Goal: Task Accomplishment & Management: Use online tool/utility

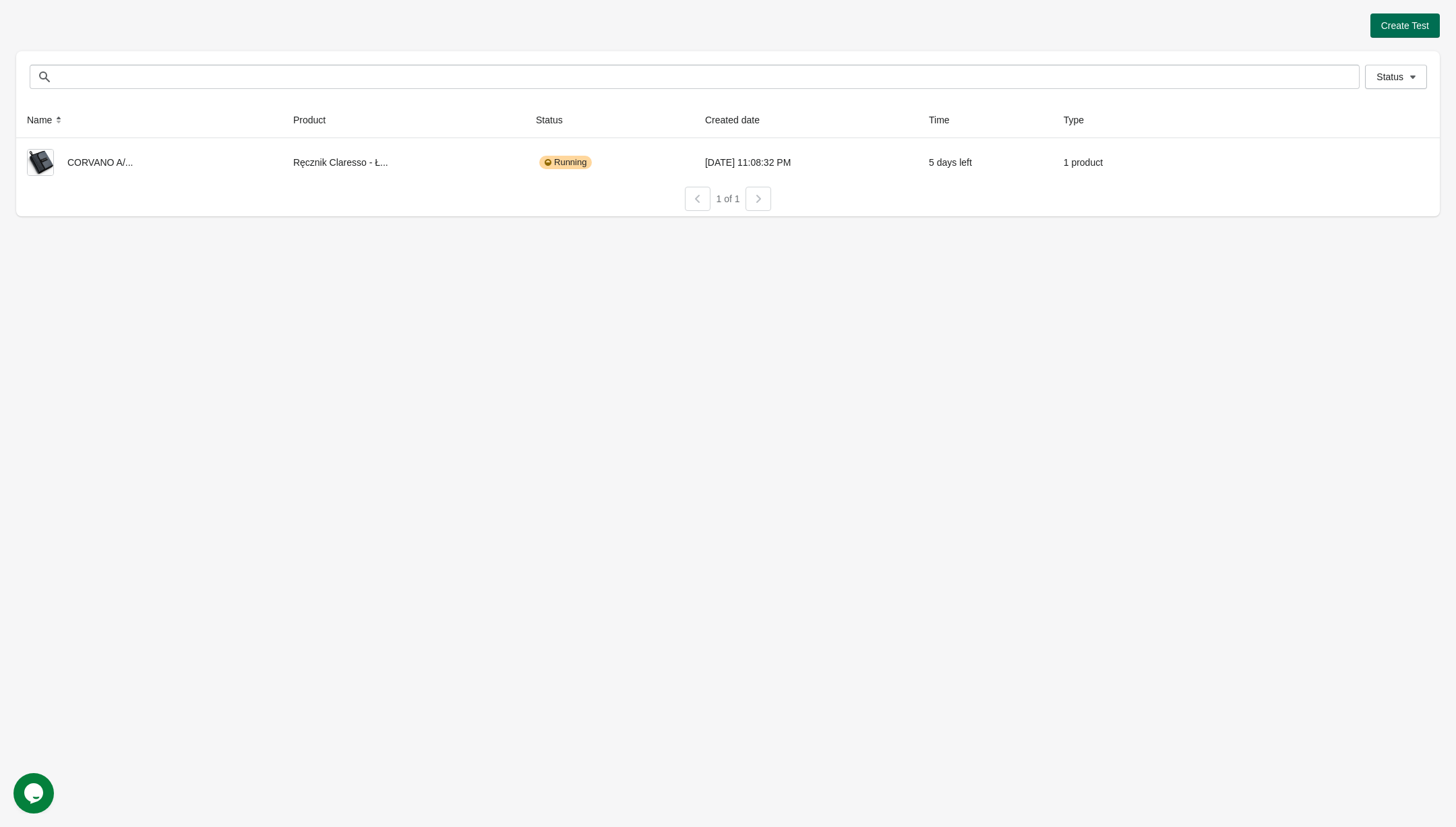
click at [1420, 15] on button "Create Test" at bounding box center [1406, 25] width 70 height 24
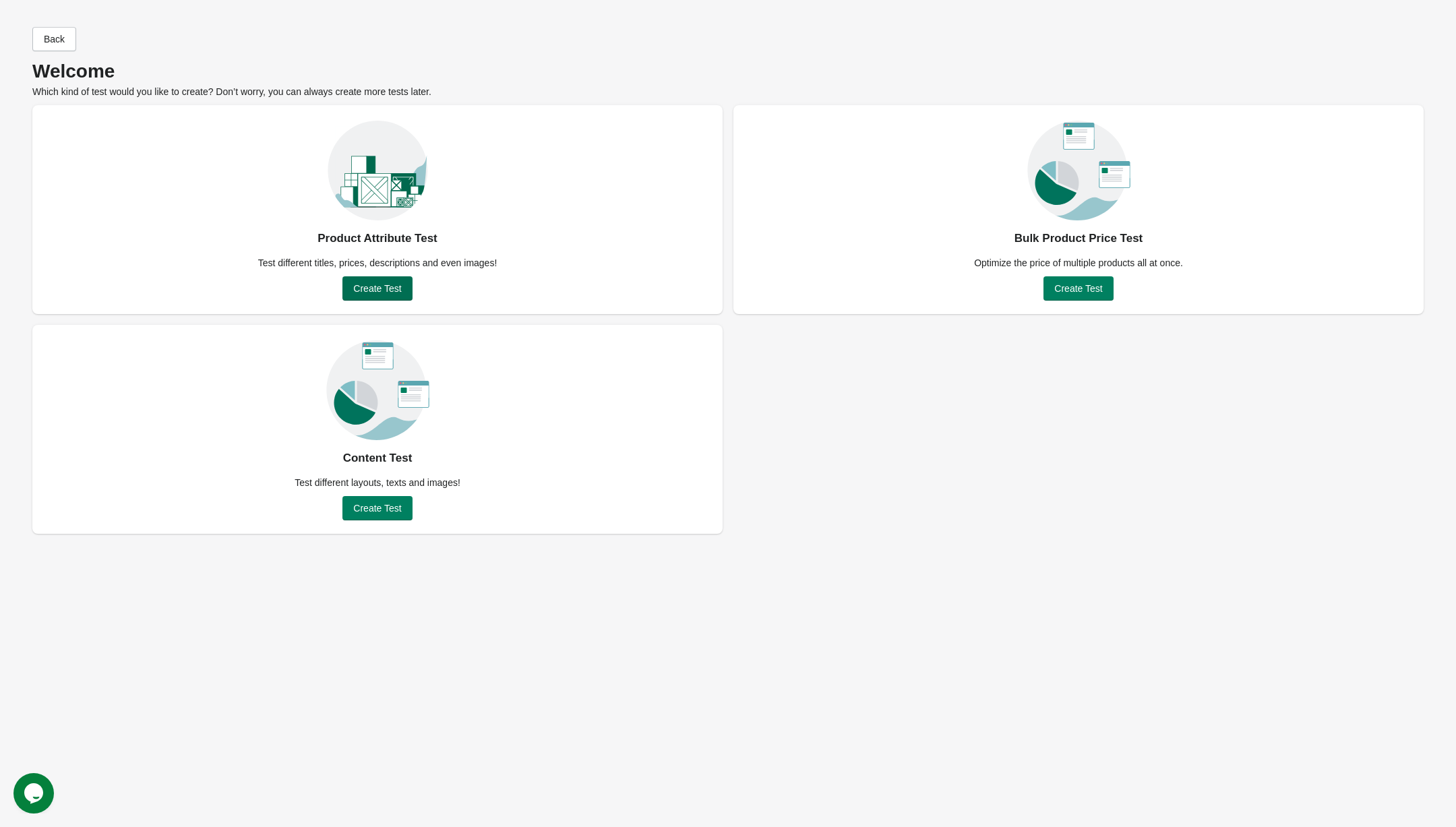
click at [378, 289] on span "Create Test" at bounding box center [378, 289] width 48 height 11
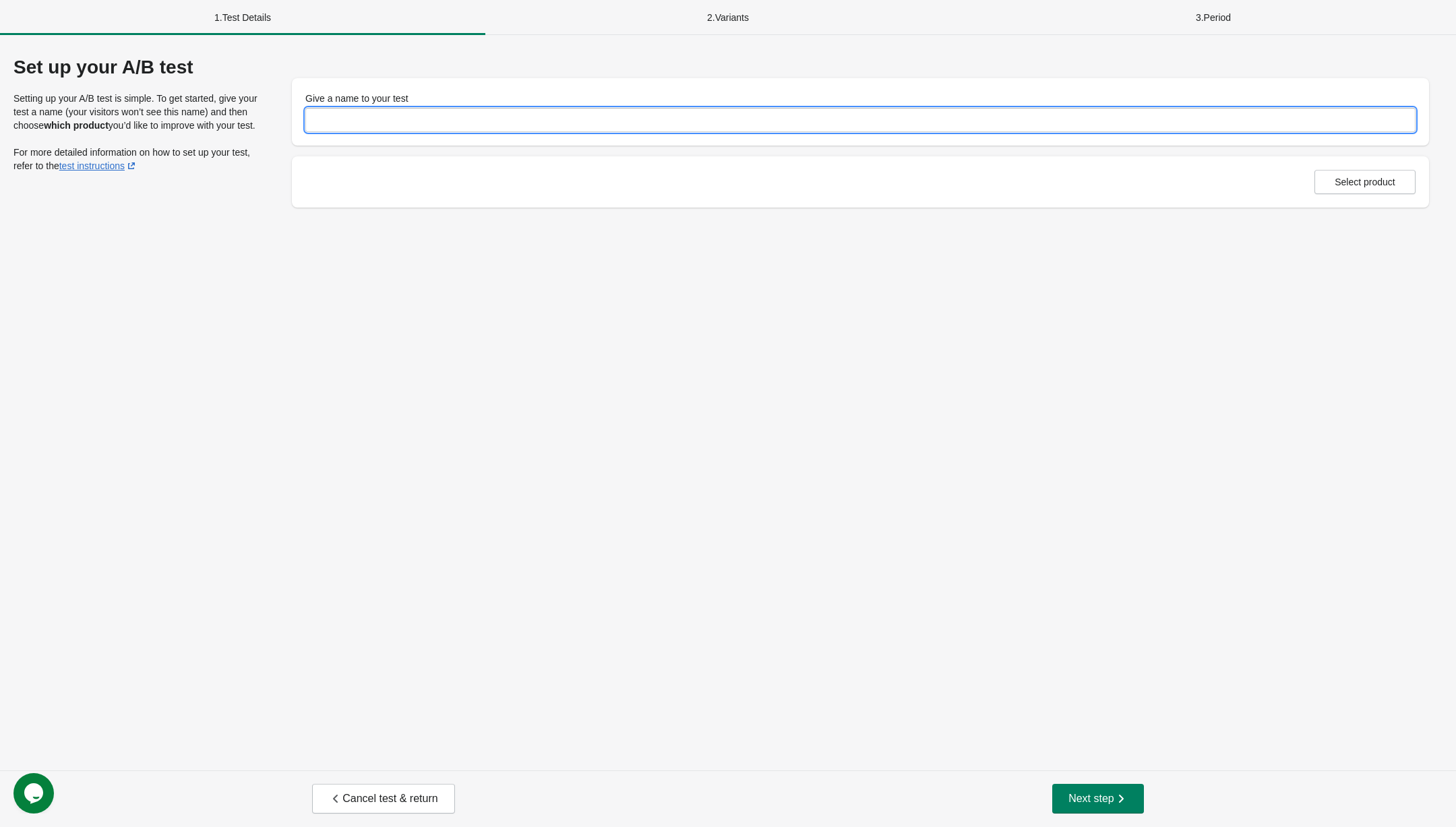
click at [478, 115] on input "Give a name to your test" at bounding box center [860, 119] width 1110 height 24
type input "**********"
click at [1367, 179] on span "Select product" at bounding box center [1365, 182] width 60 height 11
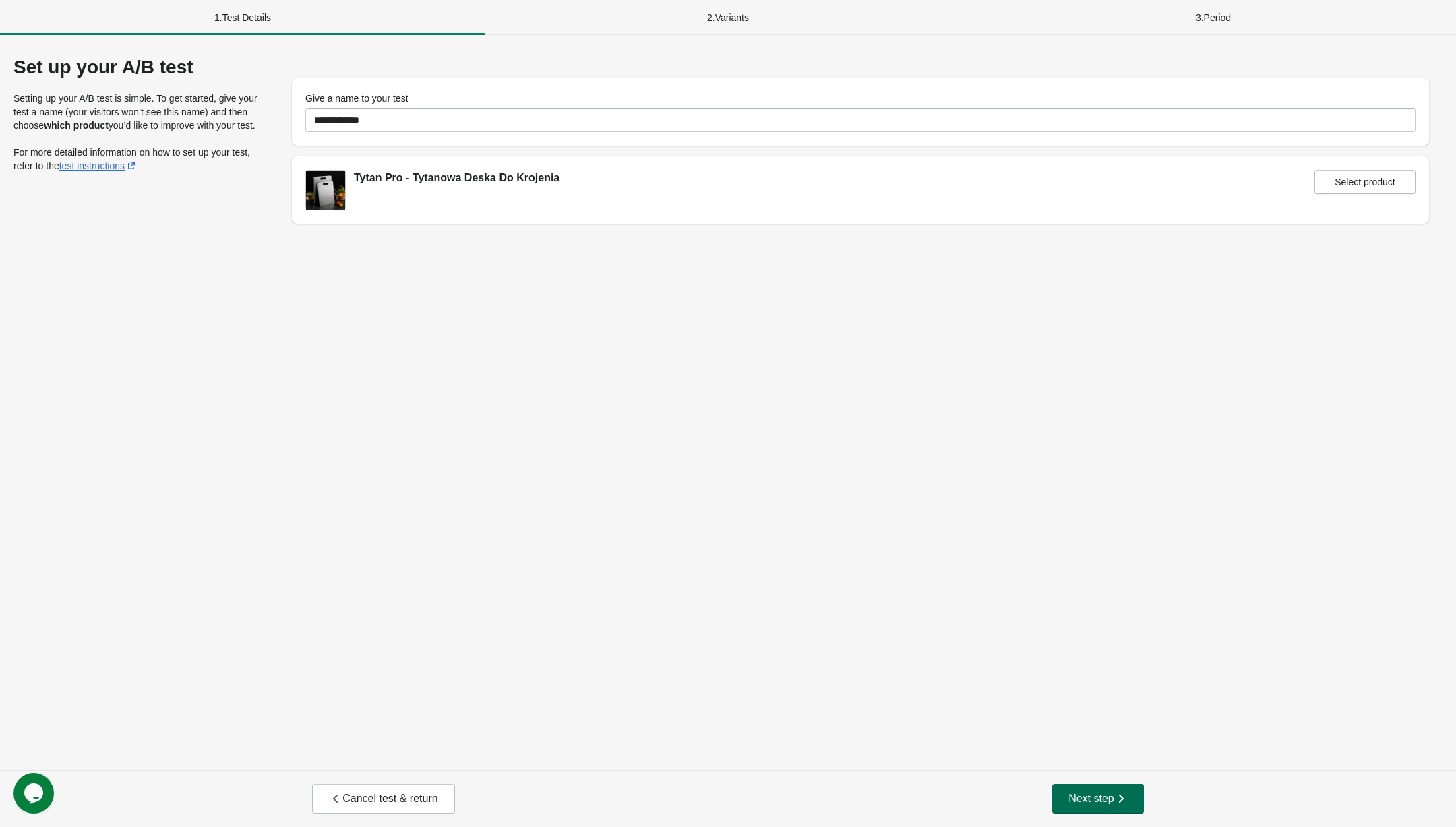
click at [1104, 803] on span "Next step" at bounding box center [1098, 798] width 60 height 13
